Goal: Task Accomplishment & Management: Complete application form

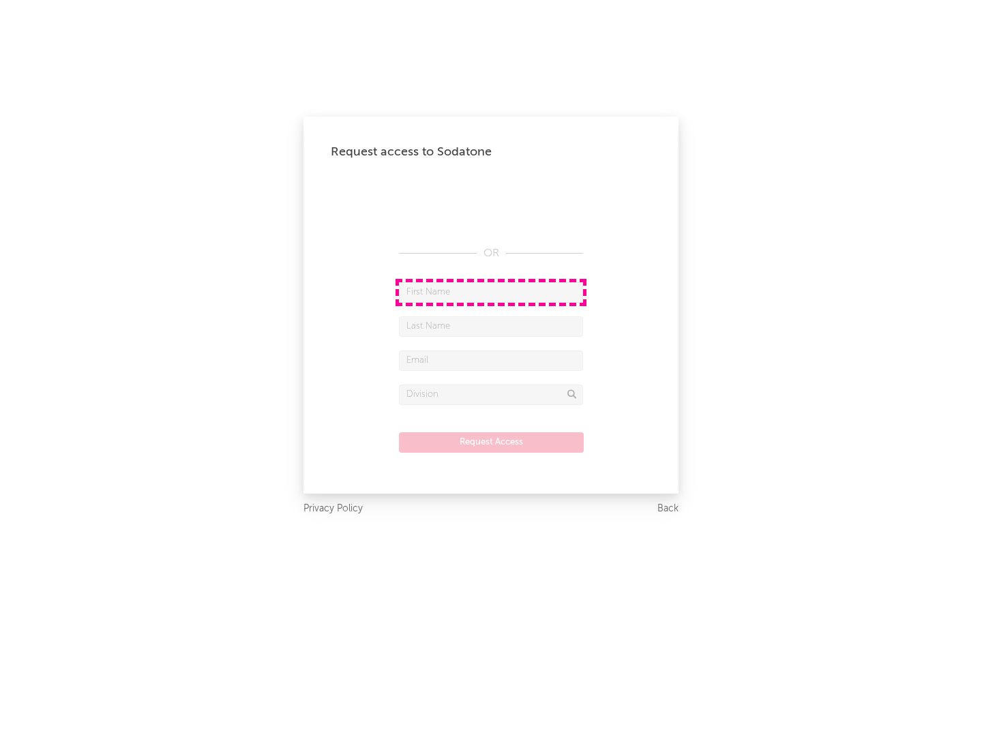
click at [491, 292] on input "text" at bounding box center [491, 292] width 184 height 20
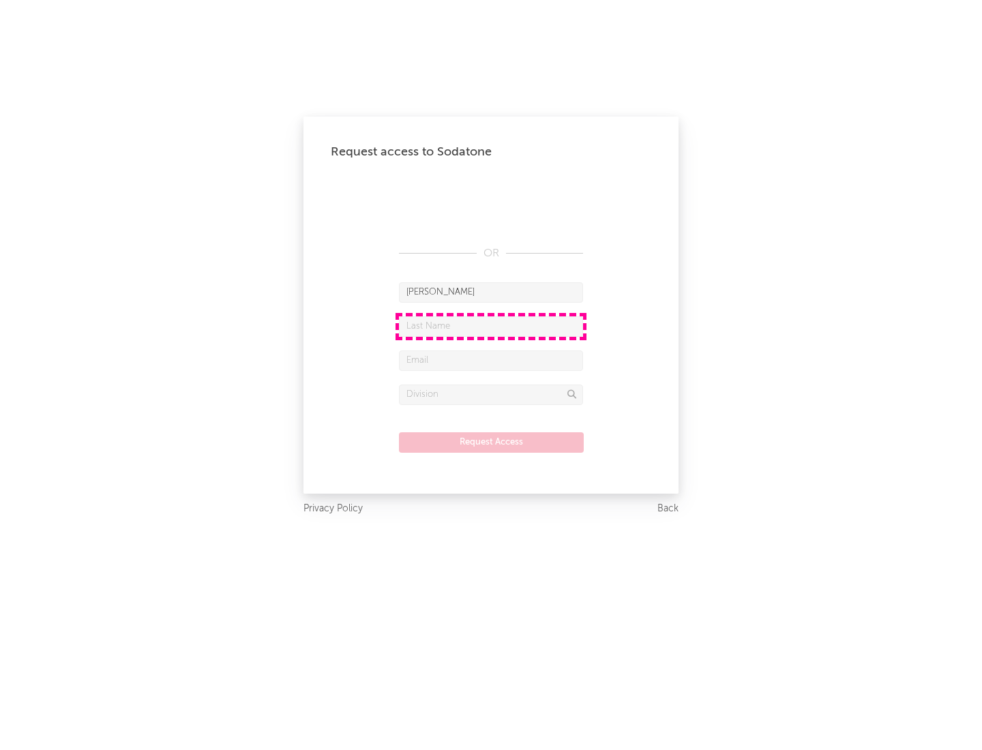
type input "[PERSON_NAME]"
click at [491, 326] on input "text" at bounding box center [491, 326] width 184 height 20
type input "[PERSON_NAME]"
click at [491, 360] on input "text" at bounding box center [491, 360] width 184 height 20
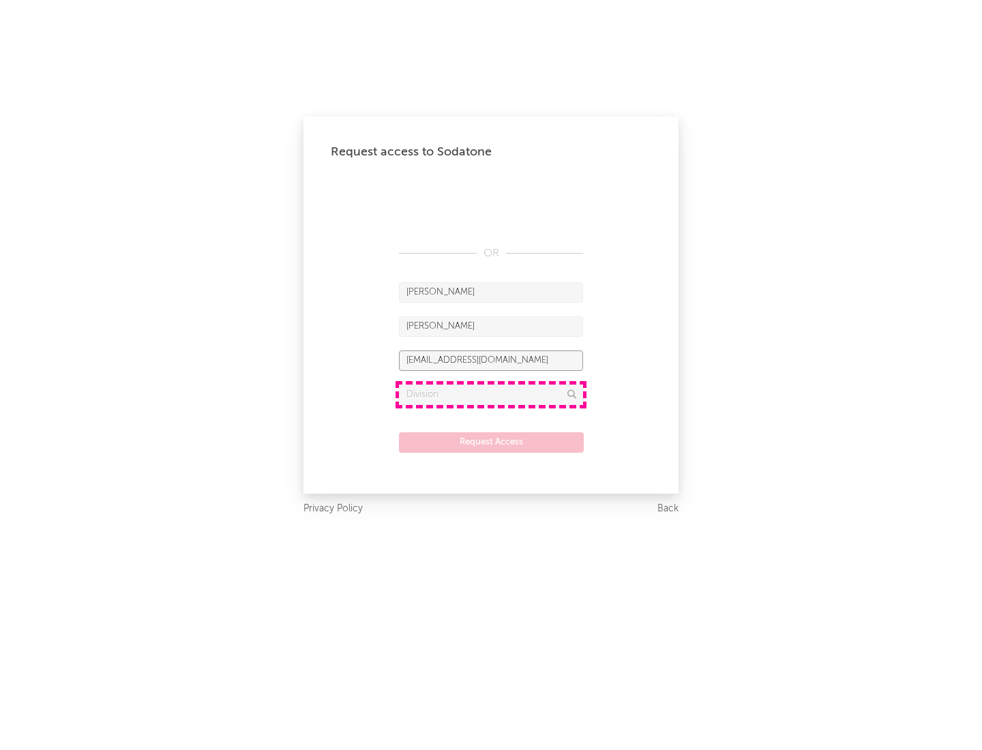
type input "[EMAIL_ADDRESS][DOMAIN_NAME]"
click at [491, 394] on input "text" at bounding box center [491, 394] width 184 height 20
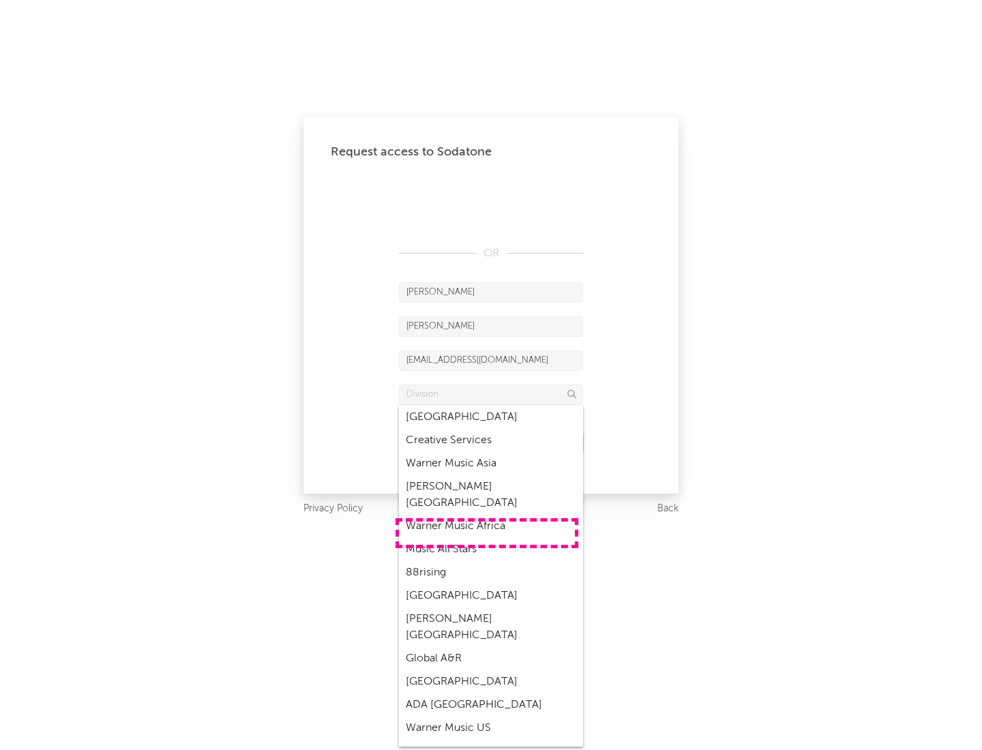
click at [487, 538] on div "Music All Stars" at bounding box center [491, 549] width 184 height 23
type input "Music All Stars"
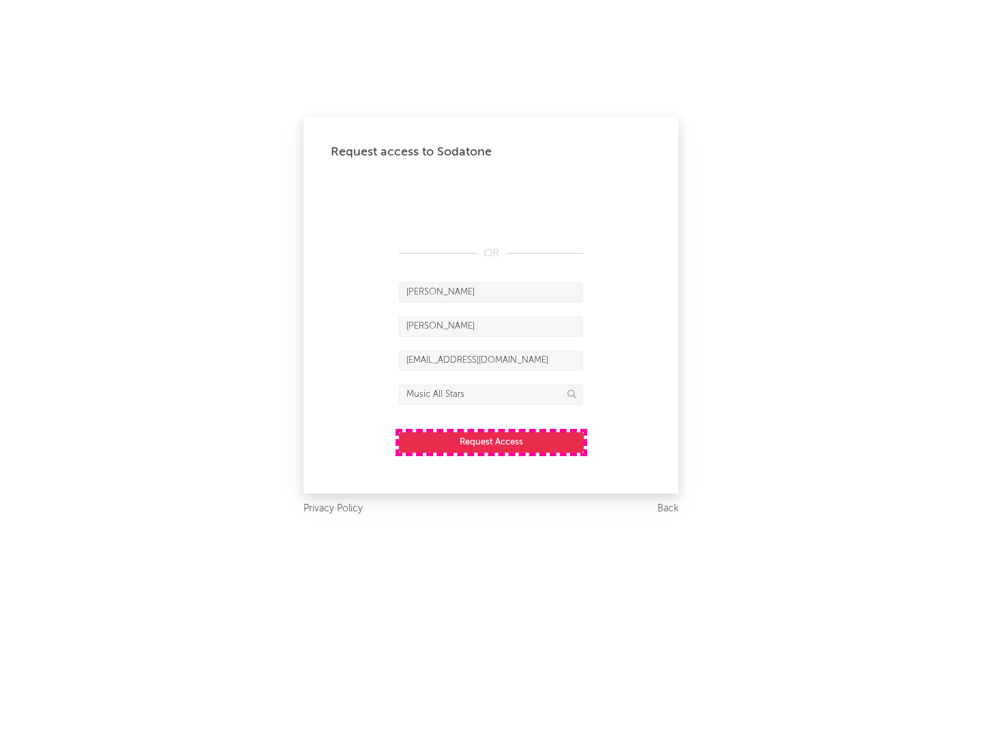
click at [491, 442] on button "Request Access" at bounding box center [491, 442] width 185 height 20
